Goal: Book appointment/travel/reservation

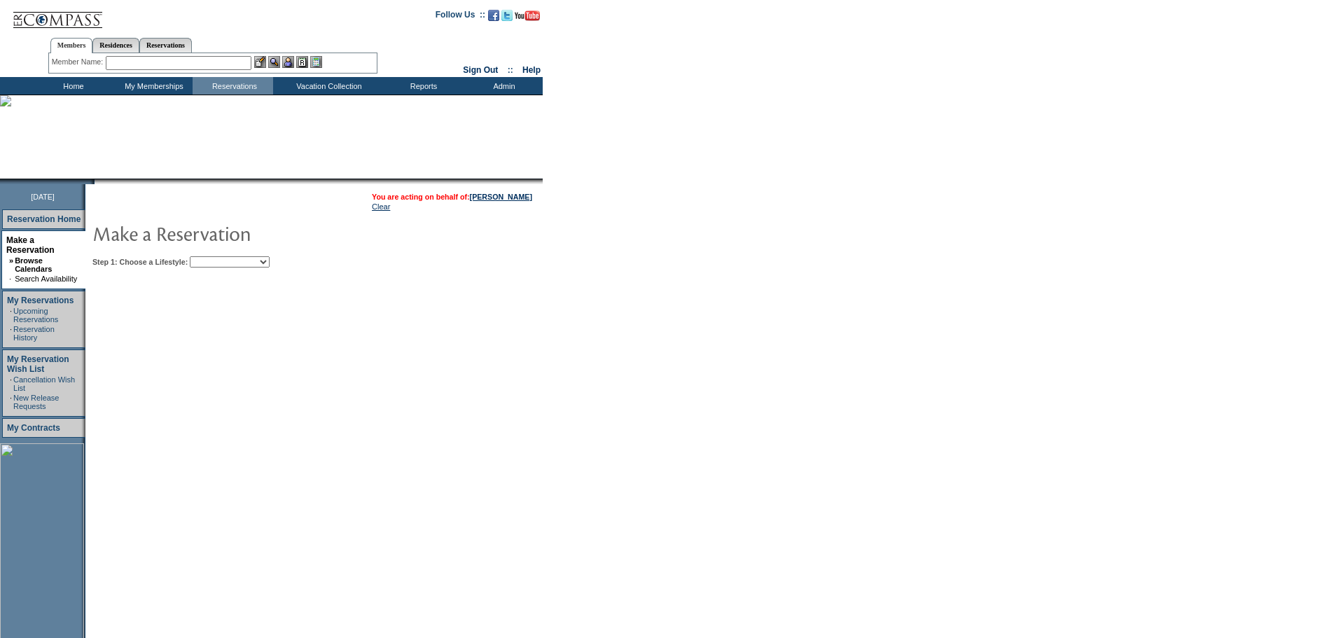
click at [270, 258] on select "Beach Leisure Metropolitan Mountain OIAL for Adventure OIAL for Couples OIAL fo…" at bounding box center [230, 261] width 80 height 11
select select "Beach"
click at [214, 258] on select "Beach Leisure Metropolitan Mountain OIAL for Adventure OIAL for Couples OIAL fo…" at bounding box center [230, 261] width 80 height 11
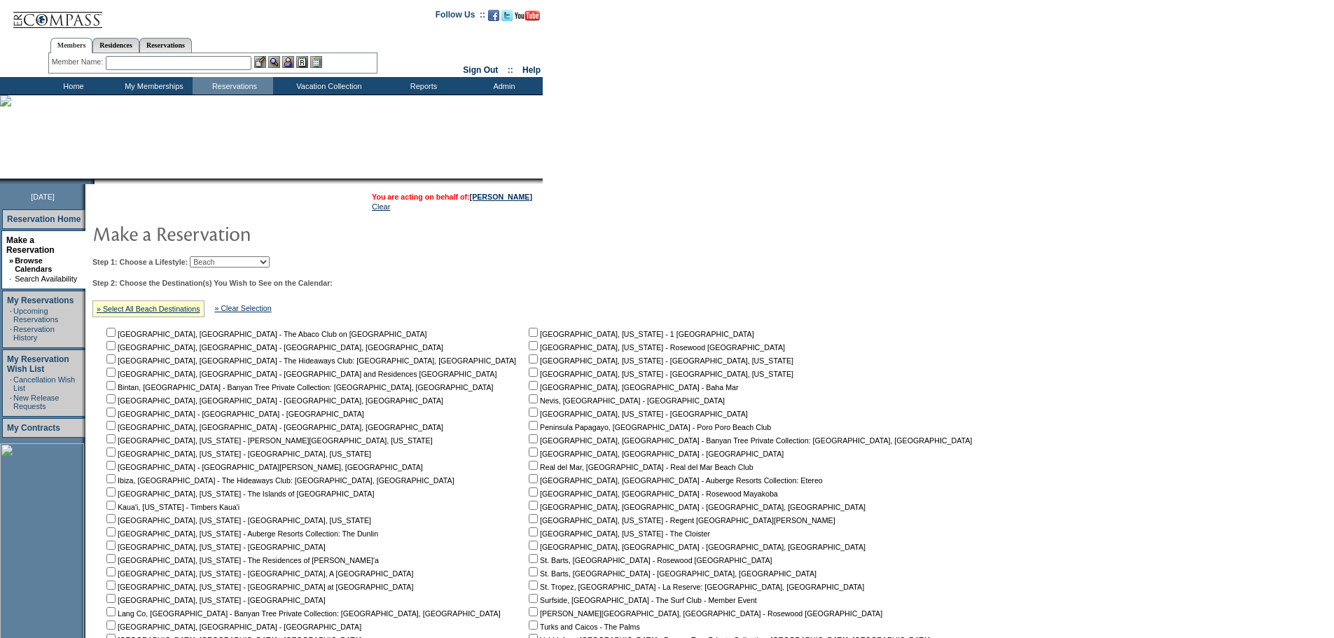
click at [116, 439] on input "checkbox" at bounding box center [110, 438] width 9 height 9
checkbox input "true"
click at [116, 456] on input "checkbox" at bounding box center [110, 451] width 9 height 9
checkbox input "true"
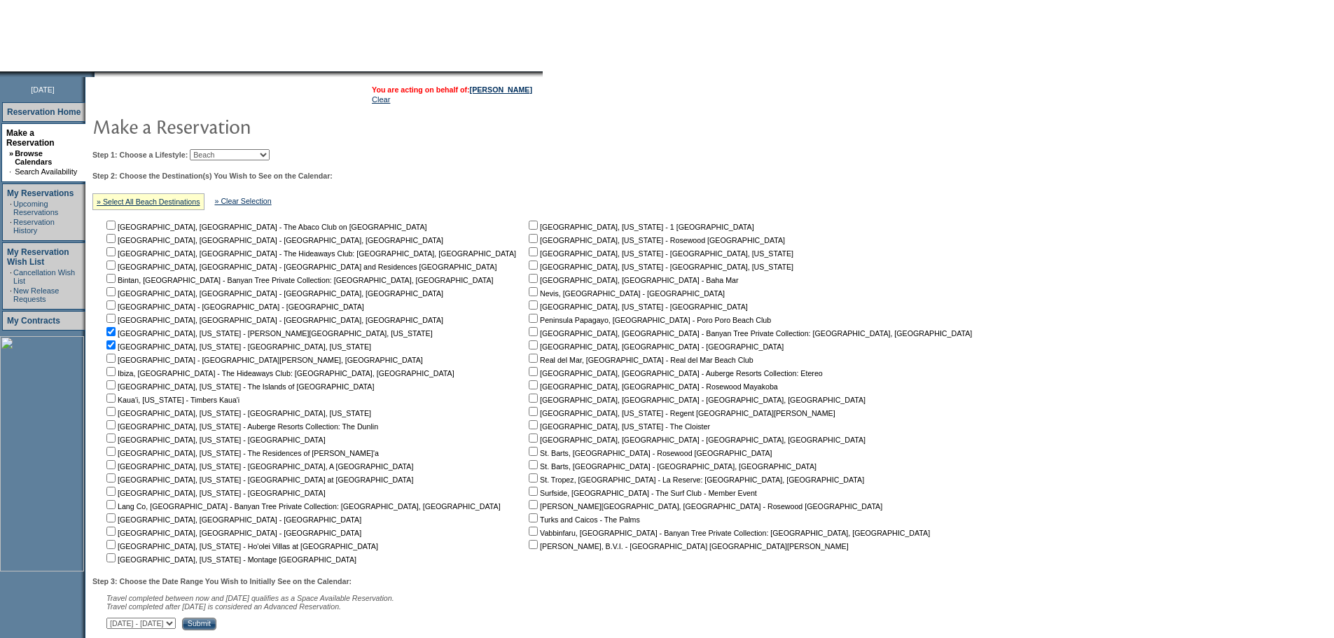
scroll to position [140, 0]
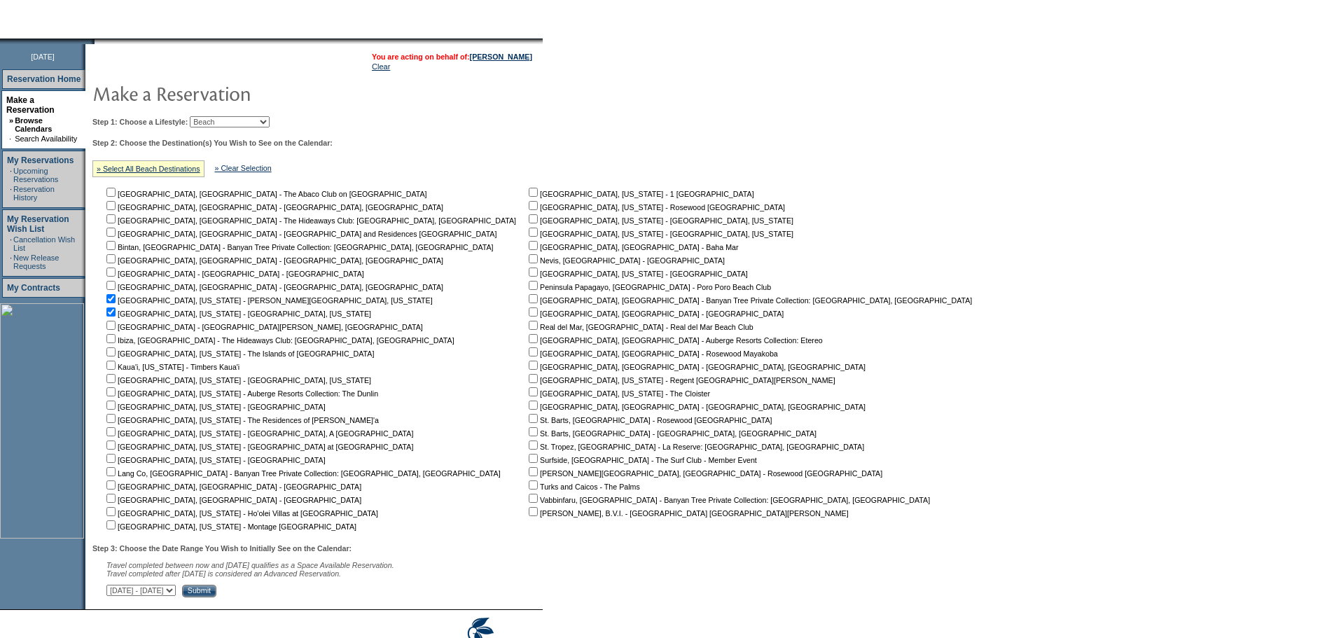
click at [116, 355] on input "checkbox" at bounding box center [110, 351] width 9 height 9
checkbox input "true"
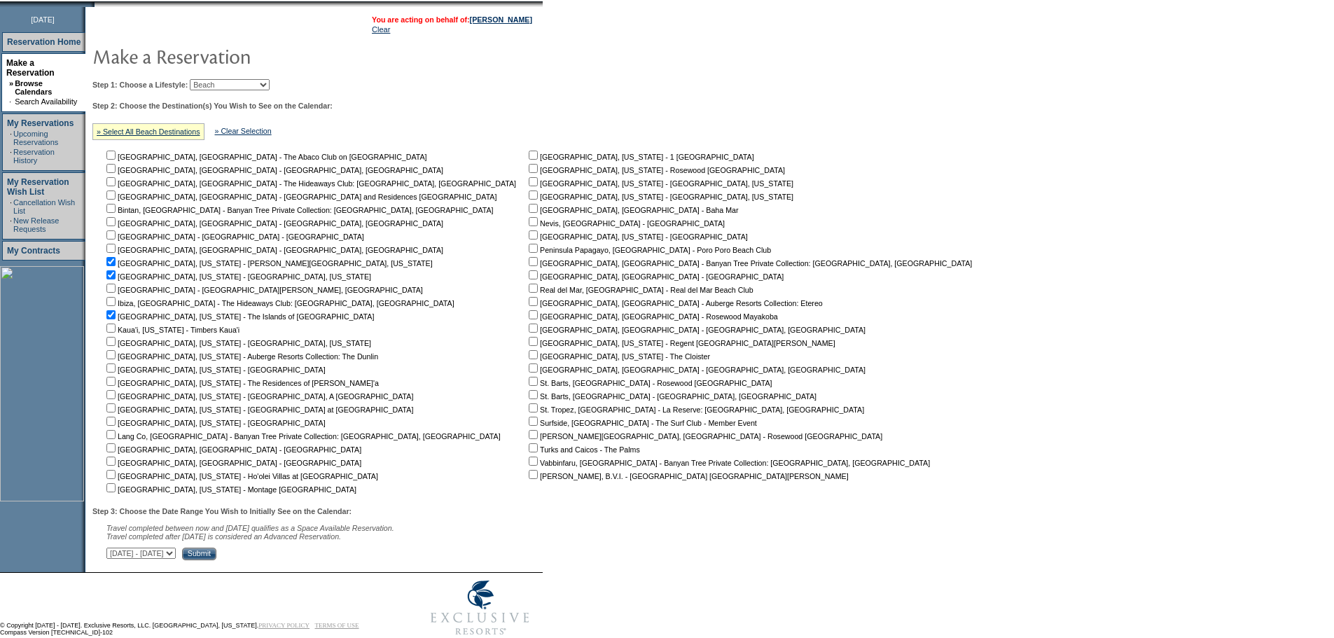
scroll to position [210, 0]
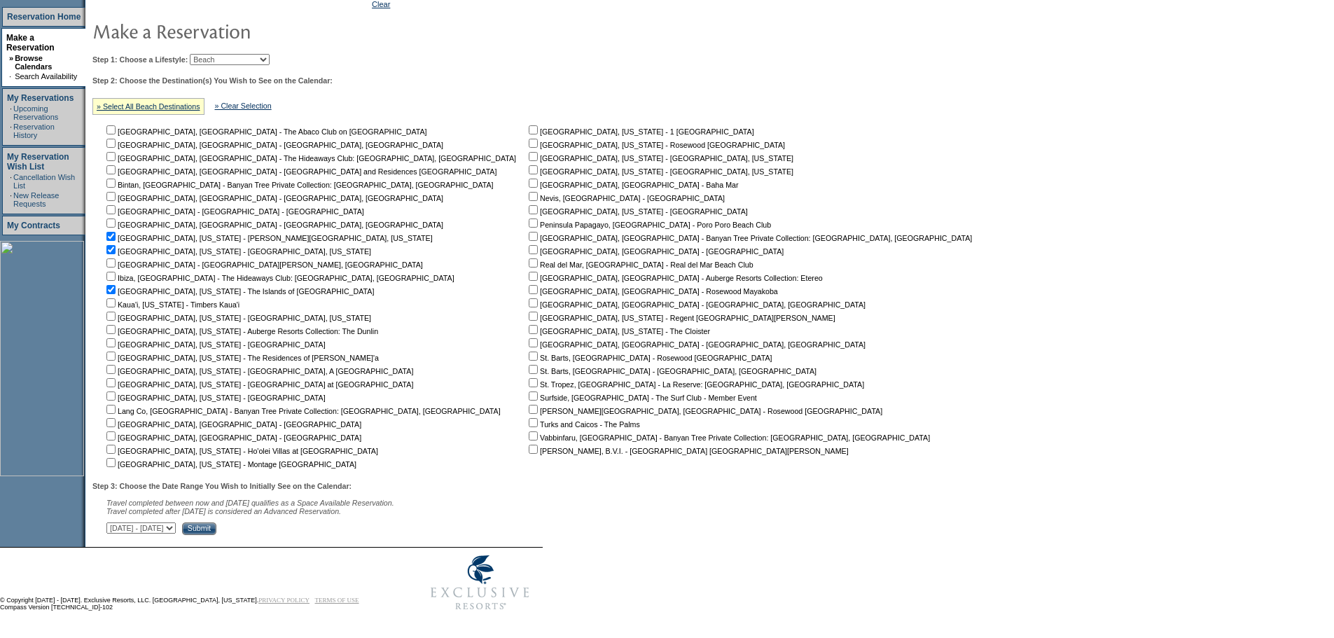
click at [529, 167] on input "checkbox" at bounding box center [533, 169] width 9 height 9
checkbox input "true"
click at [176, 529] on select "[DATE] - [DATE] [DATE] - [DATE] [DATE] - [DATE] [DATE] - [DATE] [DATE] - [DATE]…" at bounding box center [140, 527] width 69 height 11
select select "[DATE]|[DATE]"
click at [114, 522] on select "[DATE] - [DATE] [DATE] - [DATE] [DATE] - [DATE] [DATE] - [DATE] [DATE] - [DATE]…" at bounding box center [140, 527] width 69 height 11
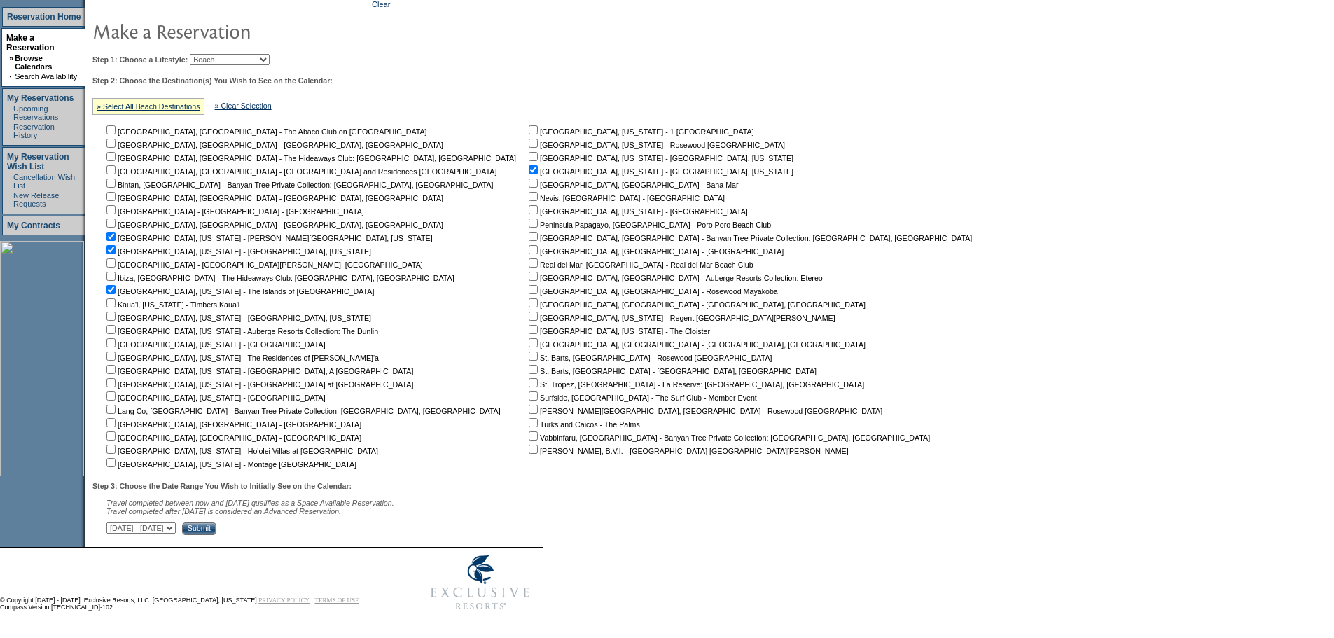
click at [216, 524] on input "Submit" at bounding box center [199, 528] width 34 height 13
